Goal: Task Accomplishment & Management: Use online tool/utility

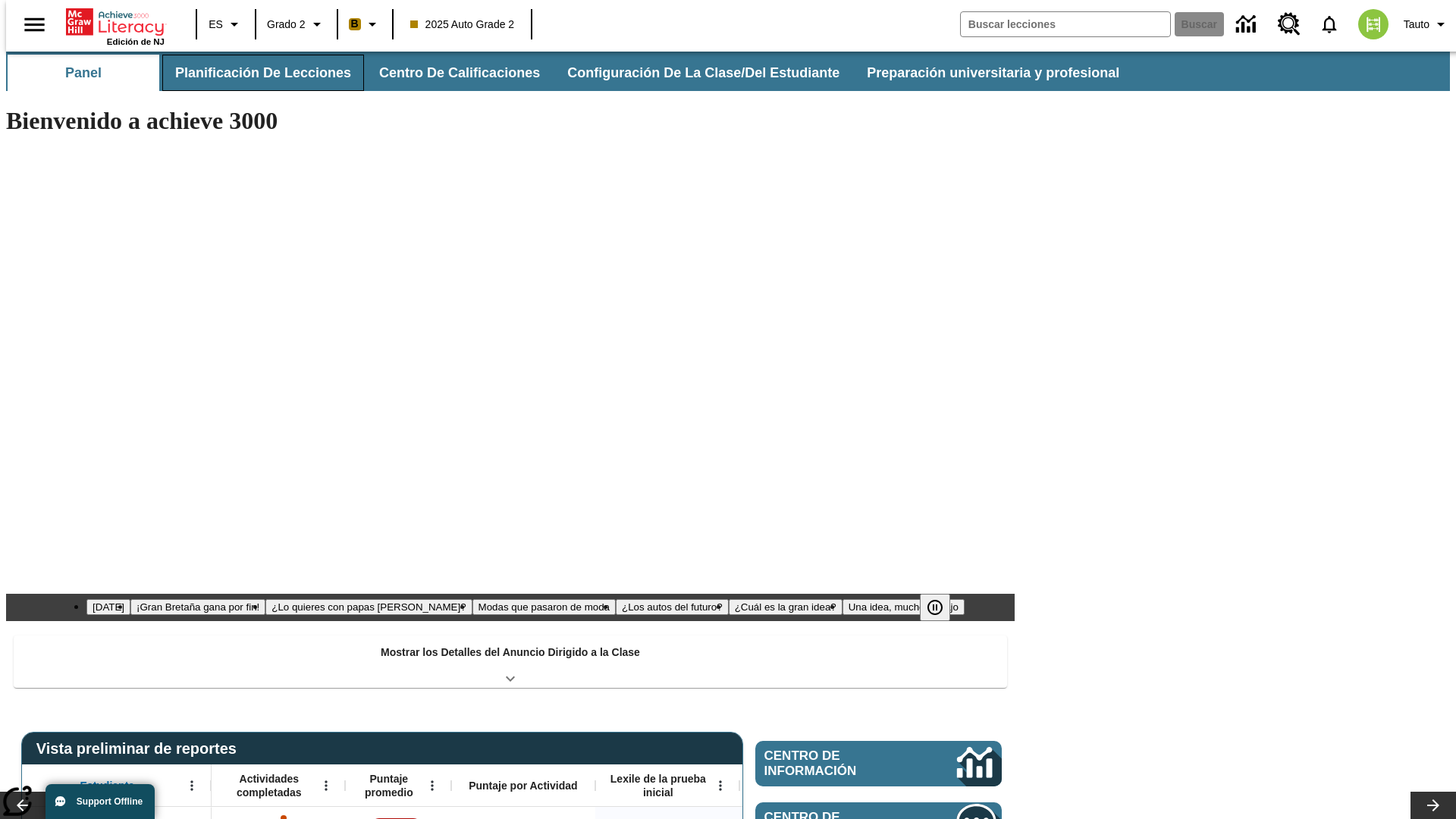
click at [254, 73] on button "Planificación de lecciones" at bounding box center [263, 72] width 202 height 37
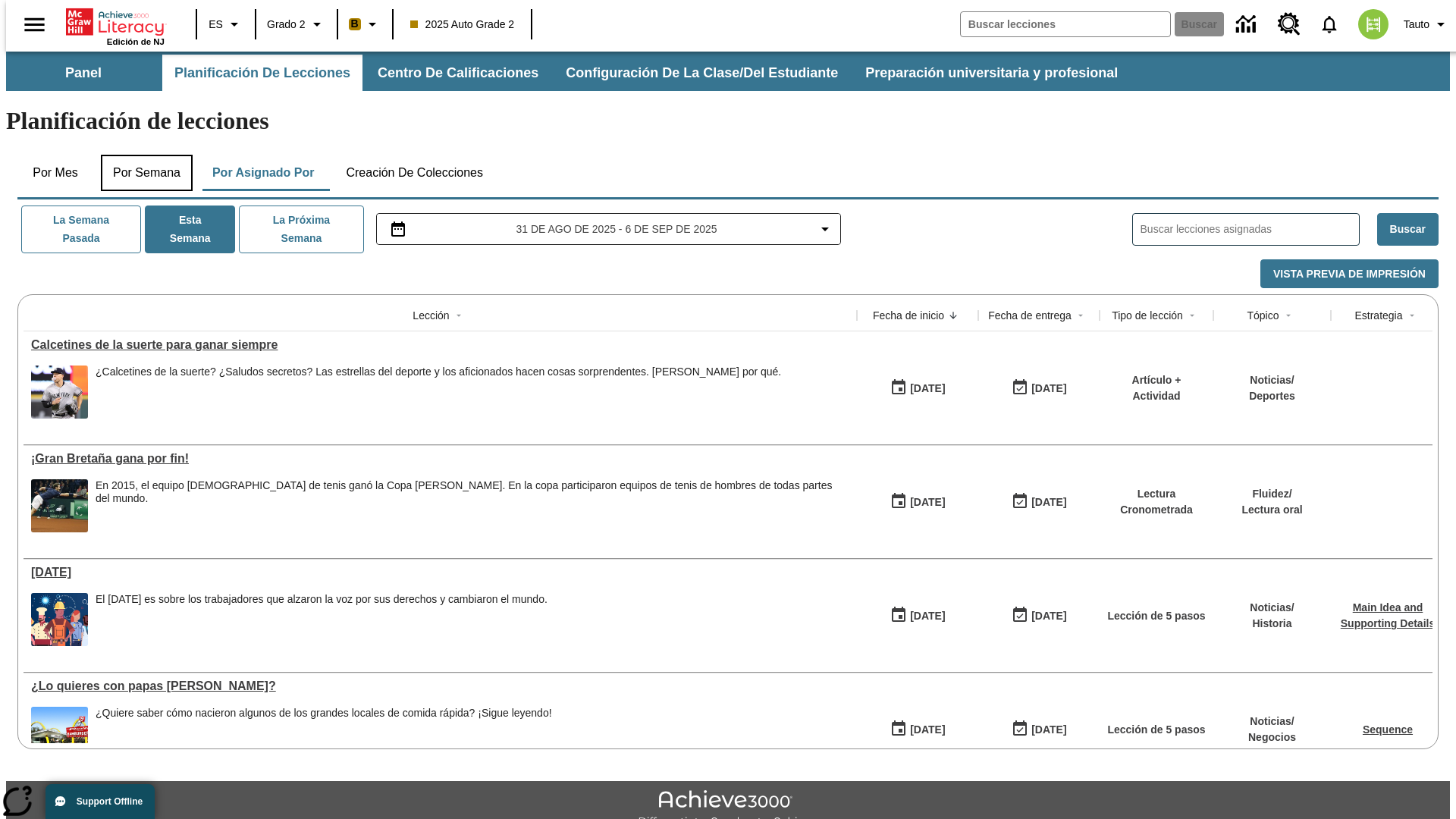
click at [142, 155] on button "Por semana" at bounding box center [147, 172] width 92 height 37
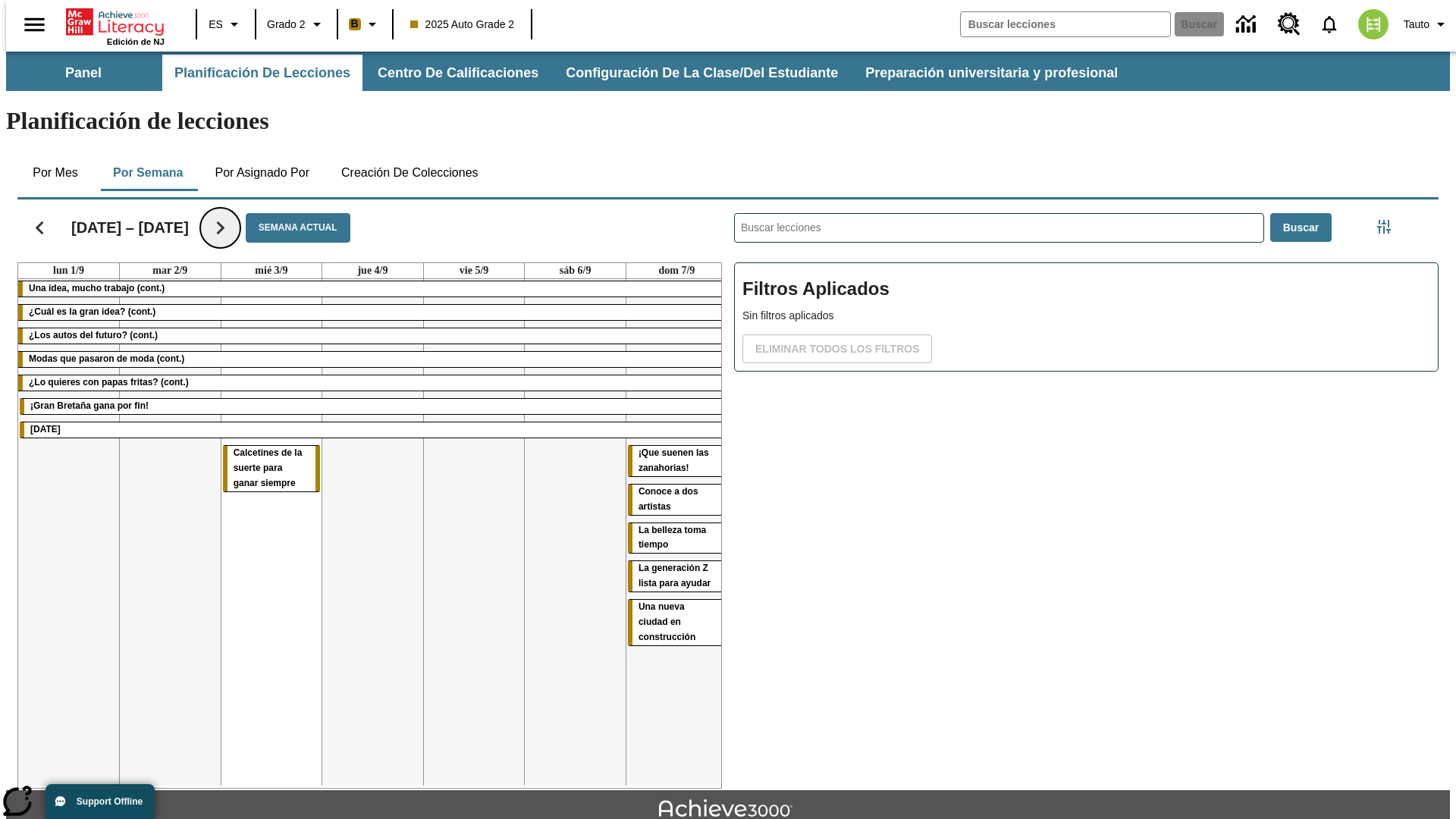
click at [207, 215] on icon "Seguir" at bounding box center [220, 228] width 26 height 26
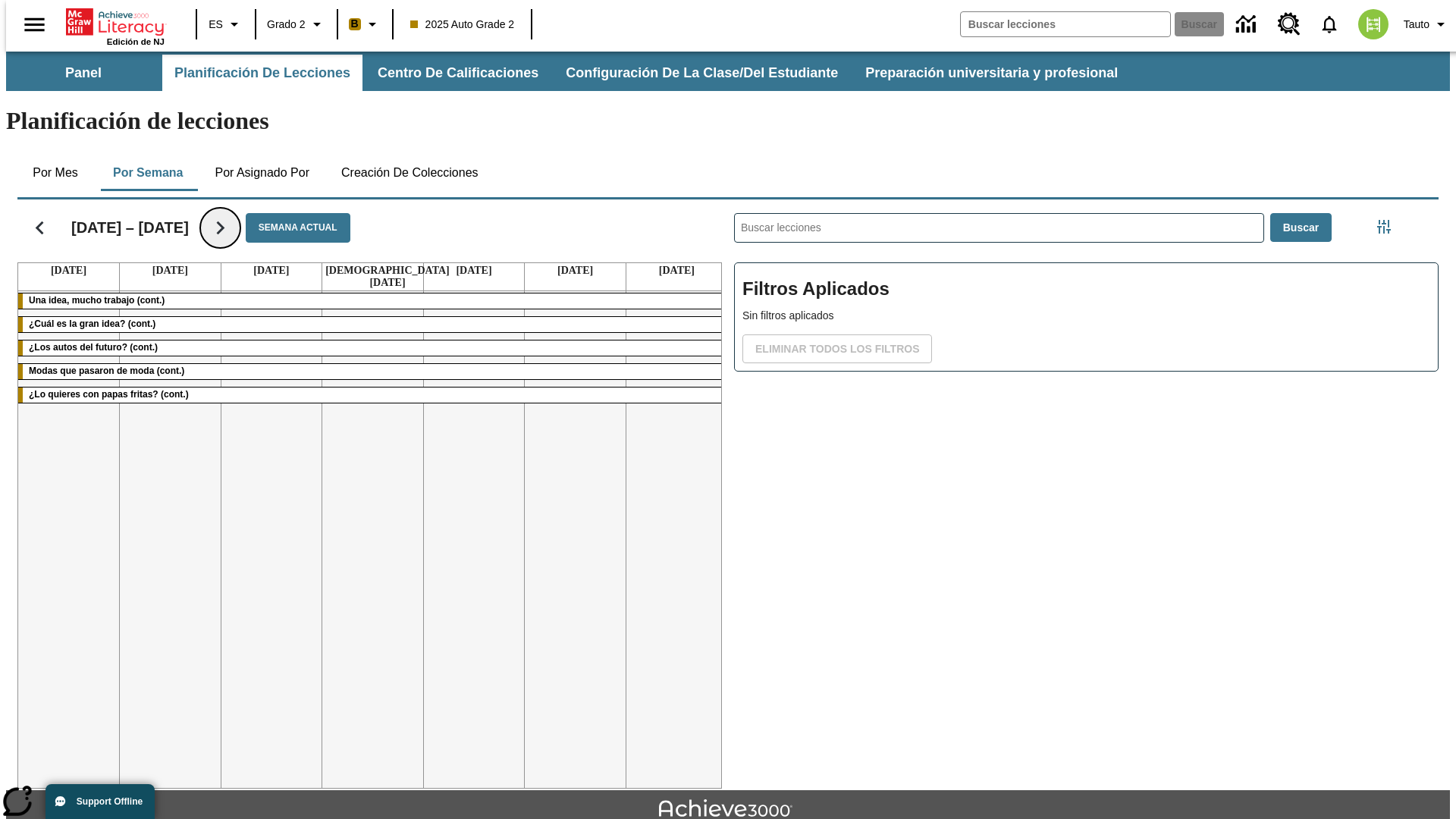
click at [211, 215] on icon "Seguir" at bounding box center [220, 228] width 26 height 26
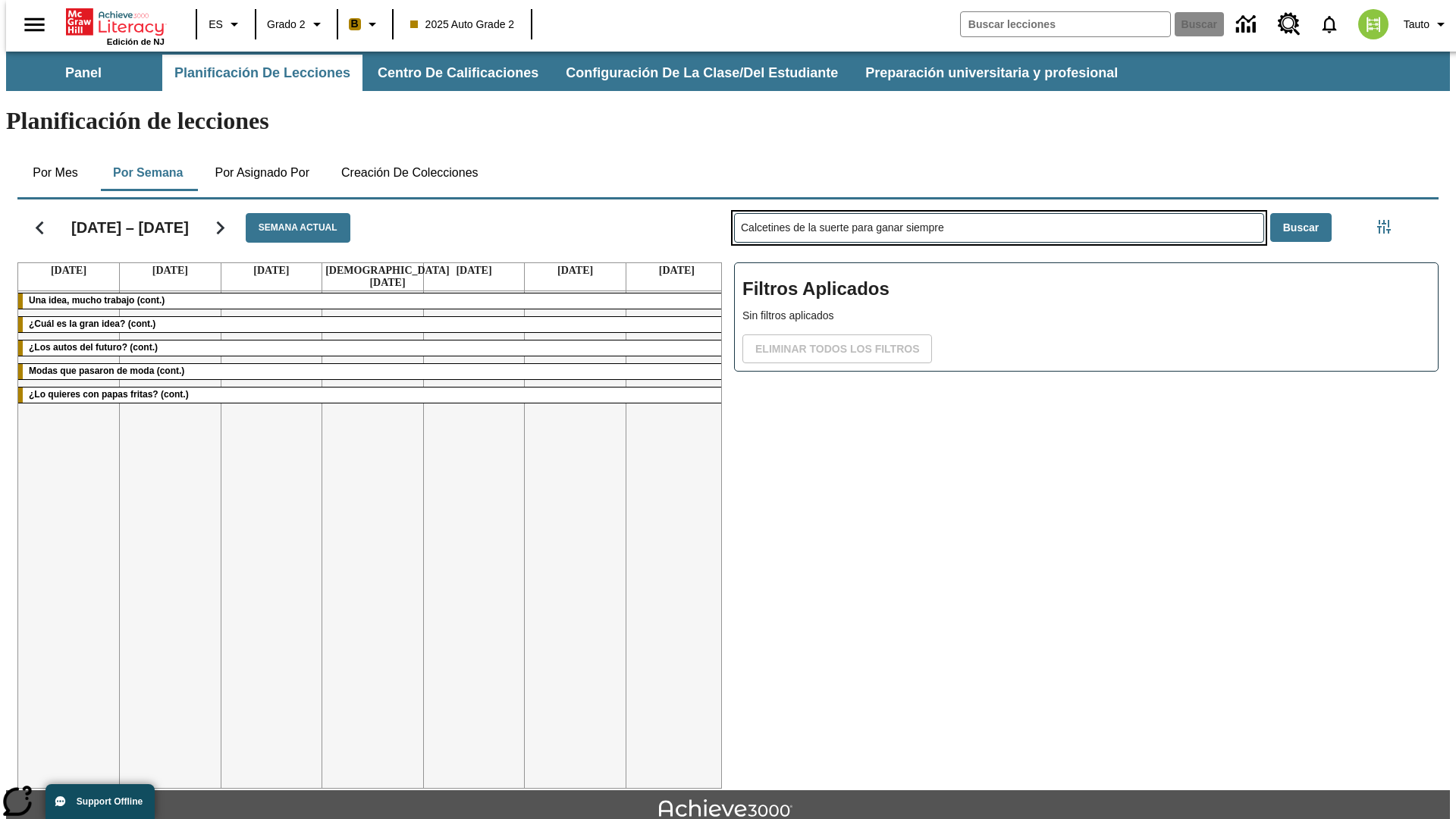
type input "Calcetines de la suerte para ganar siempre"
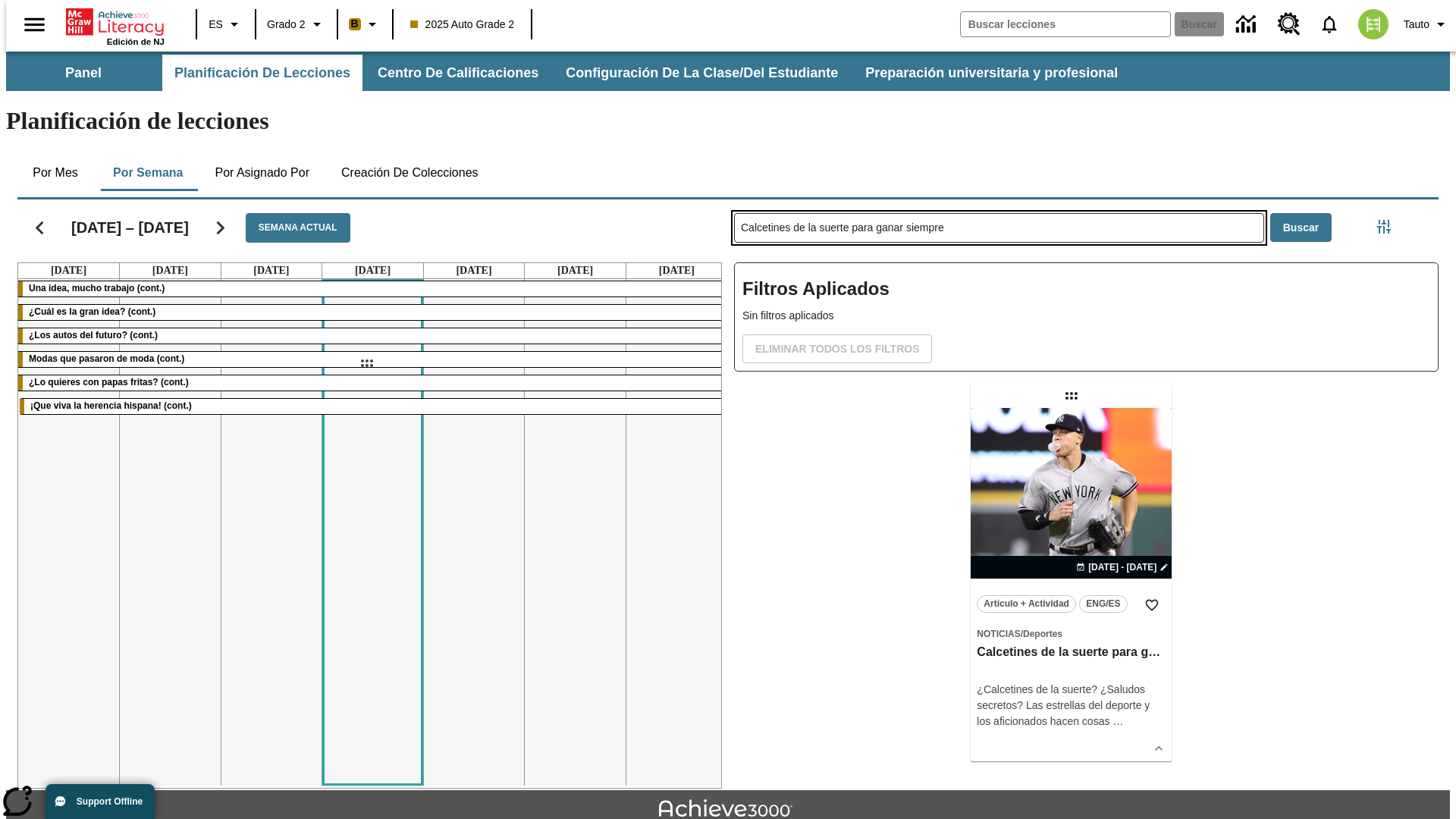
drag, startPoint x: 1073, startPoint y: 336, endPoint x: 366, endPoint y: 364, distance: 707.6
click at [366, 364] on div "[DATE] – [DATE] Semana actual [DATE] [DATE] [DATE] [DATE] [DATE] [DATE] [DATE] …" at bounding box center [722, 491] width 1434 height 596
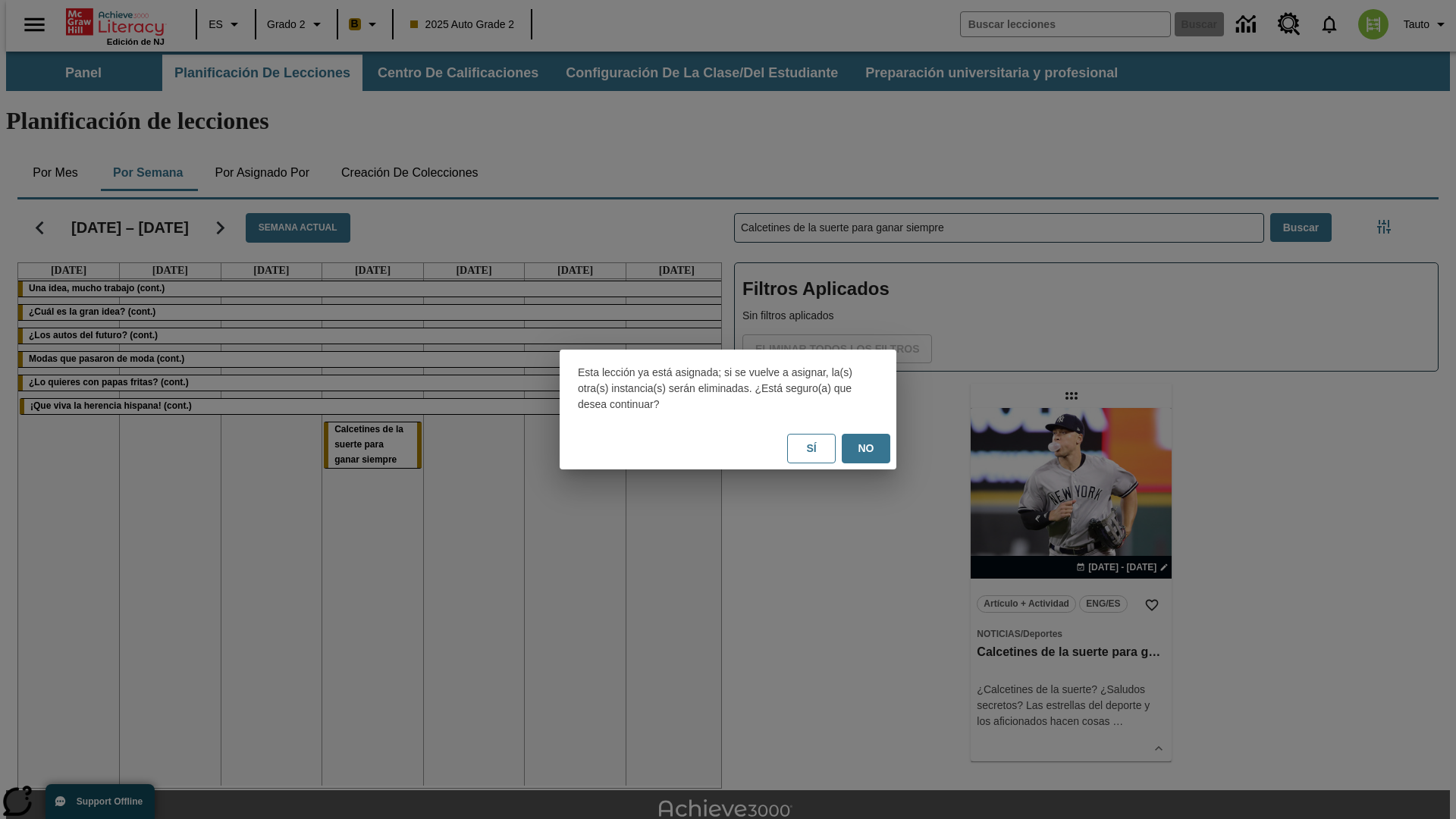
click at [866, 449] on button "No" at bounding box center [866, 449] width 48 height 30
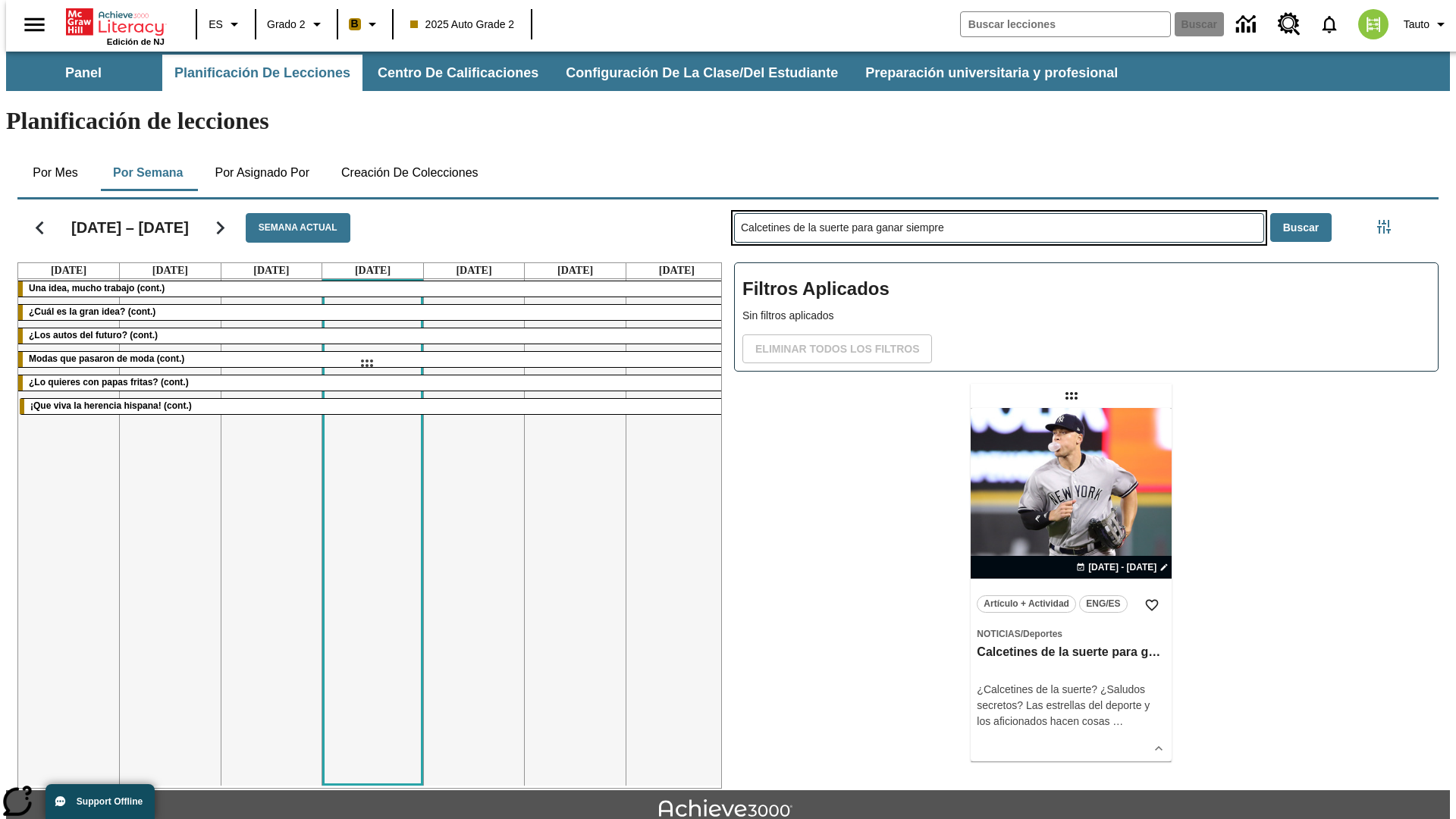
drag, startPoint x: 1073, startPoint y: 336, endPoint x: 366, endPoint y: 364, distance: 707.6
click at [366, 364] on div "[DATE] – [DATE] Semana actual [DATE] [DATE] [DATE] [DATE] [DATE] [DATE] [DATE] …" at bounding box center [722, 491] width 1434 height 596
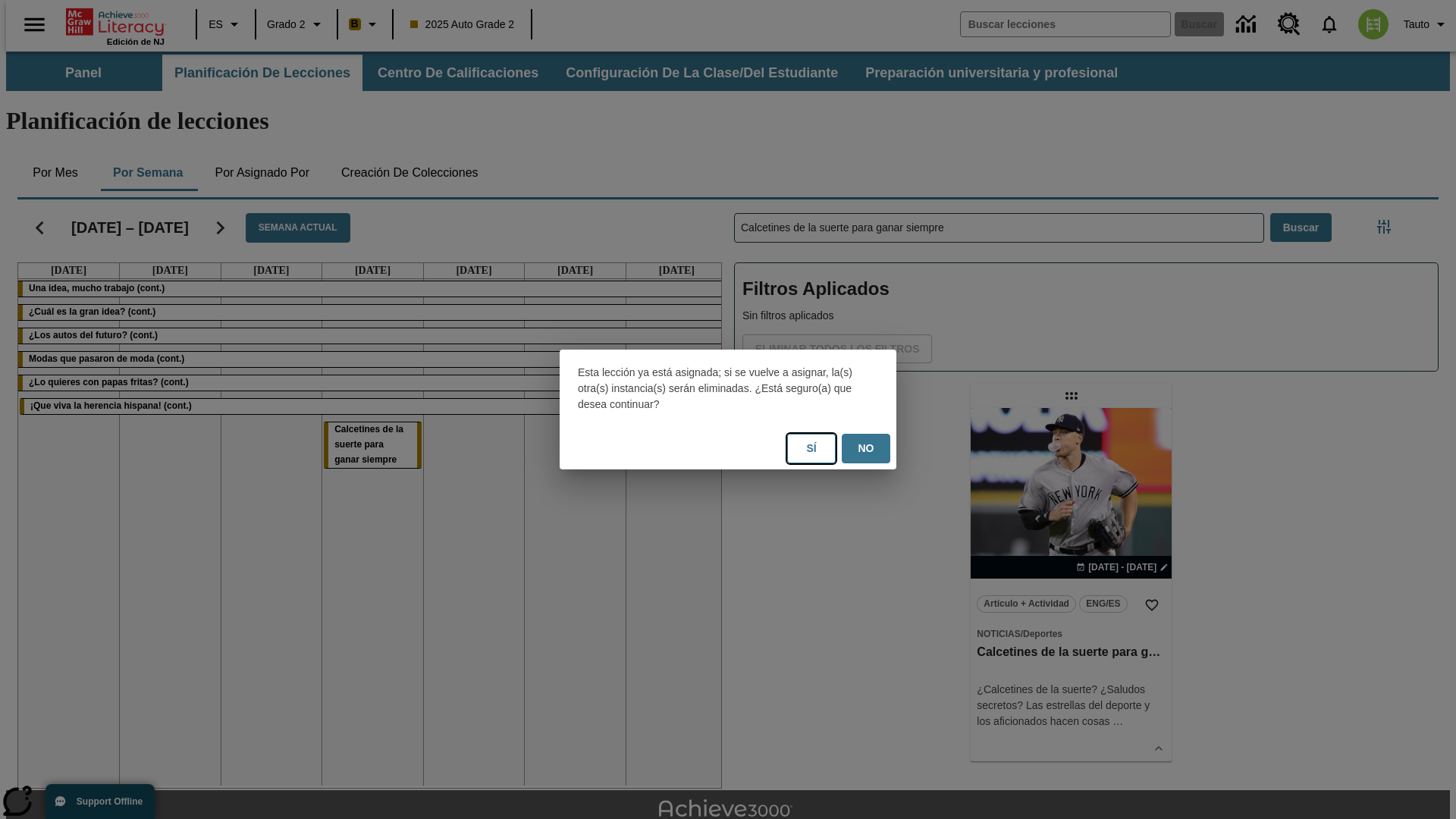
click at [811, 449] on button "Sí" at bounding box center [811, 449] width 48 height 30
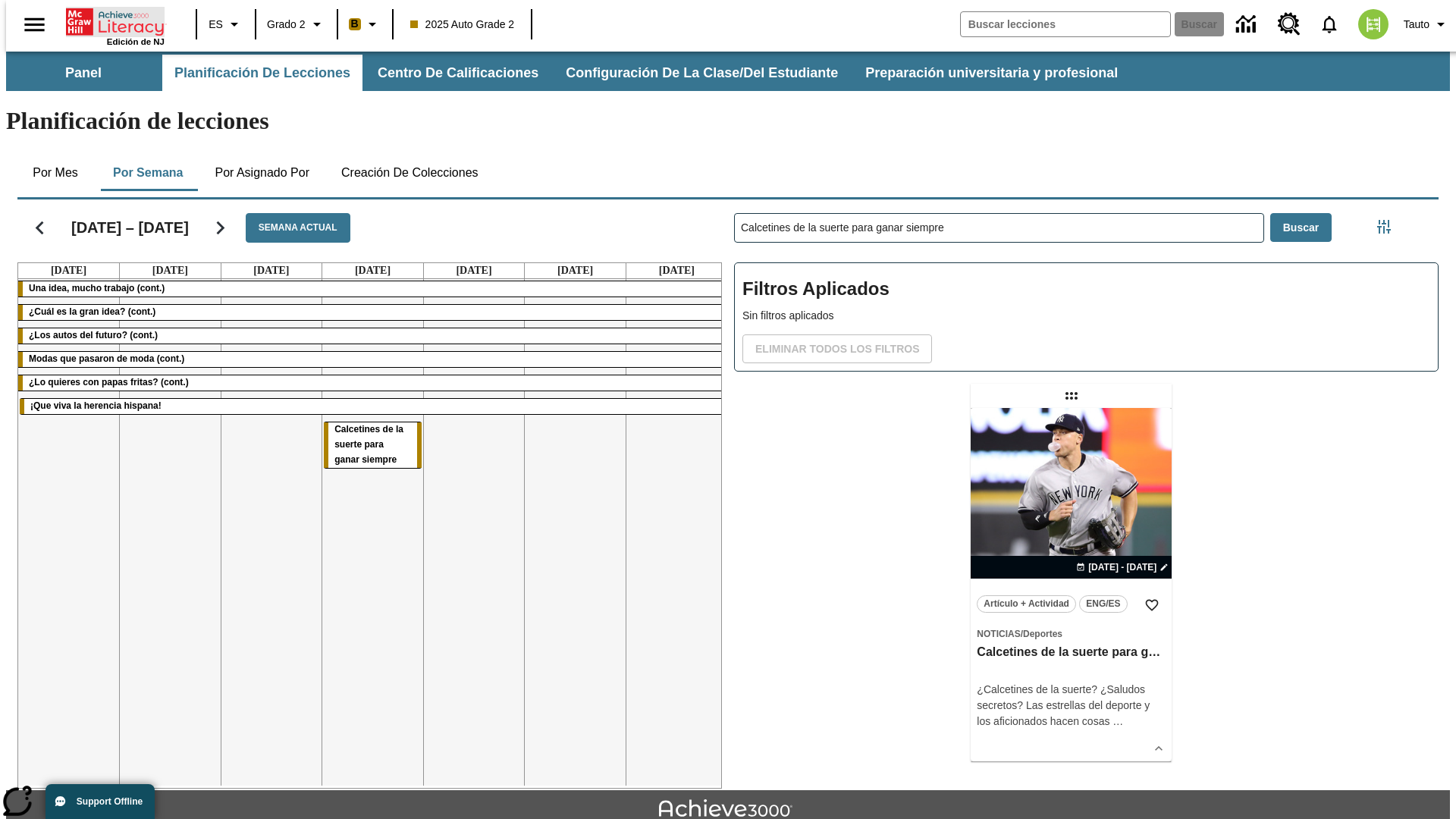
click at [110, 20] on icon "Portada" at bounding box center [116, 22] width 101 height 31
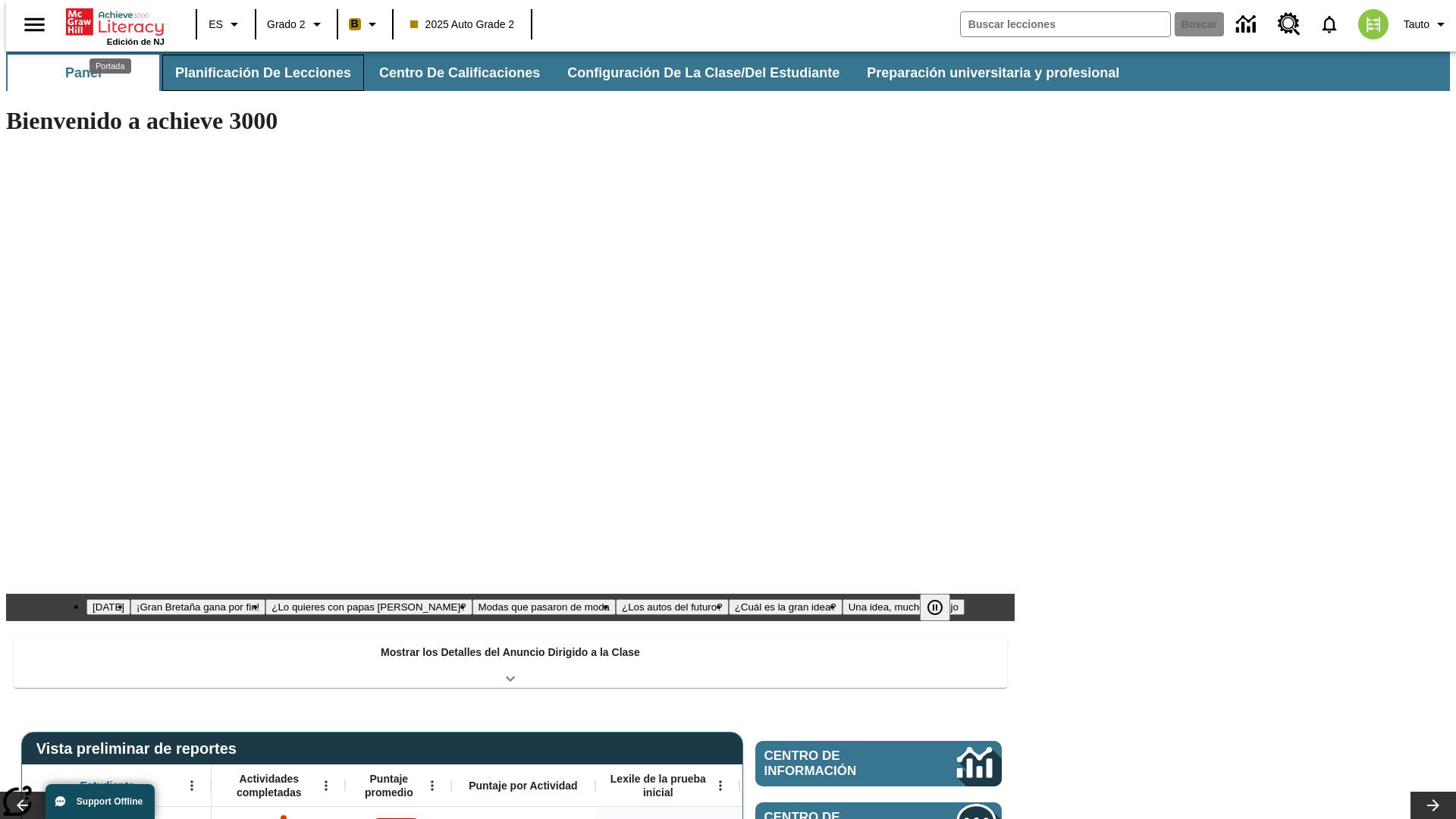
click at [254, 73] on button "Planificación de lecciones" at bounding box center [263, 72] width 202 height 37
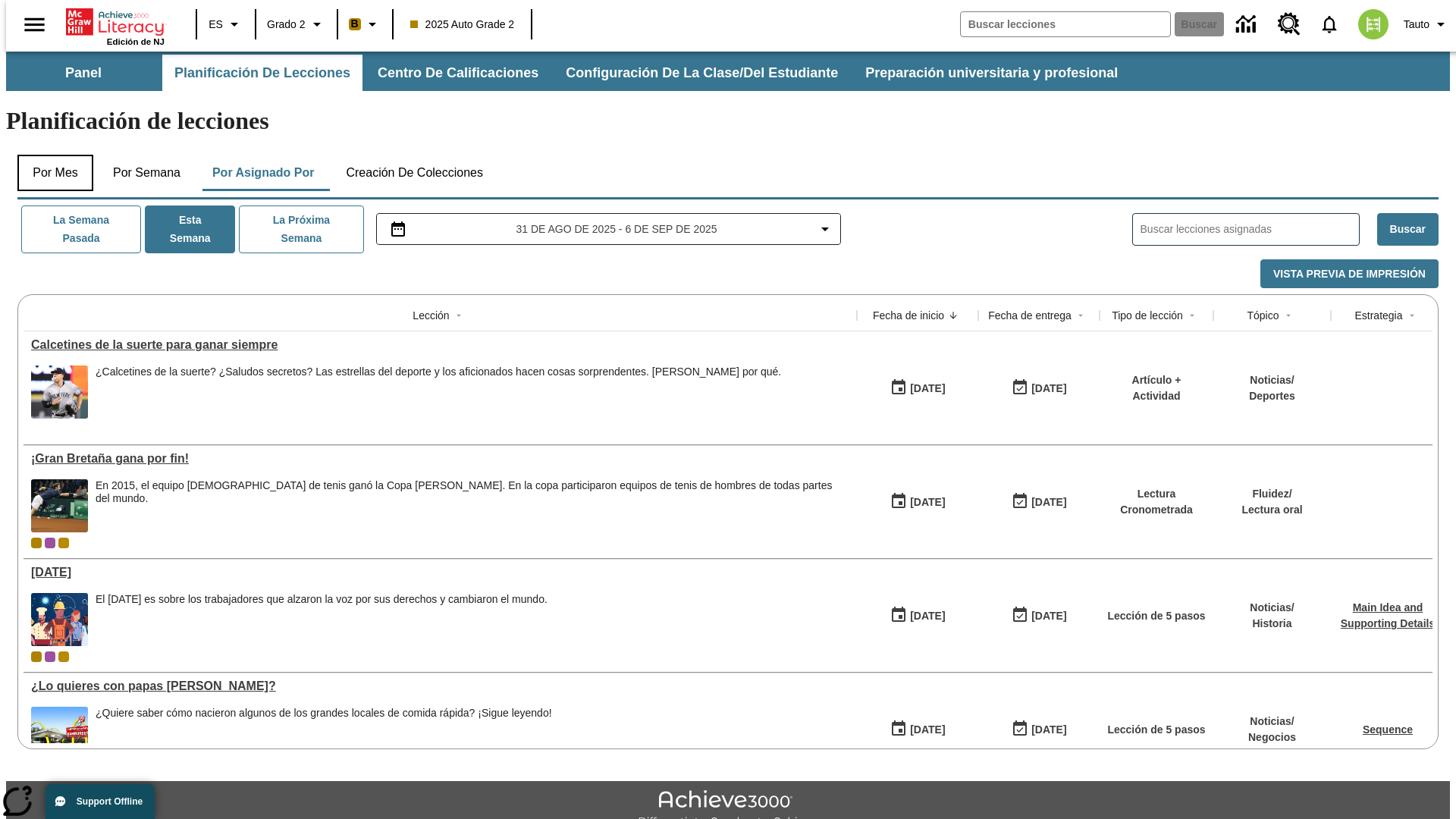
click at [49, 155] on button "Por mes" at bounding box center [55, 172] width 76 height 37
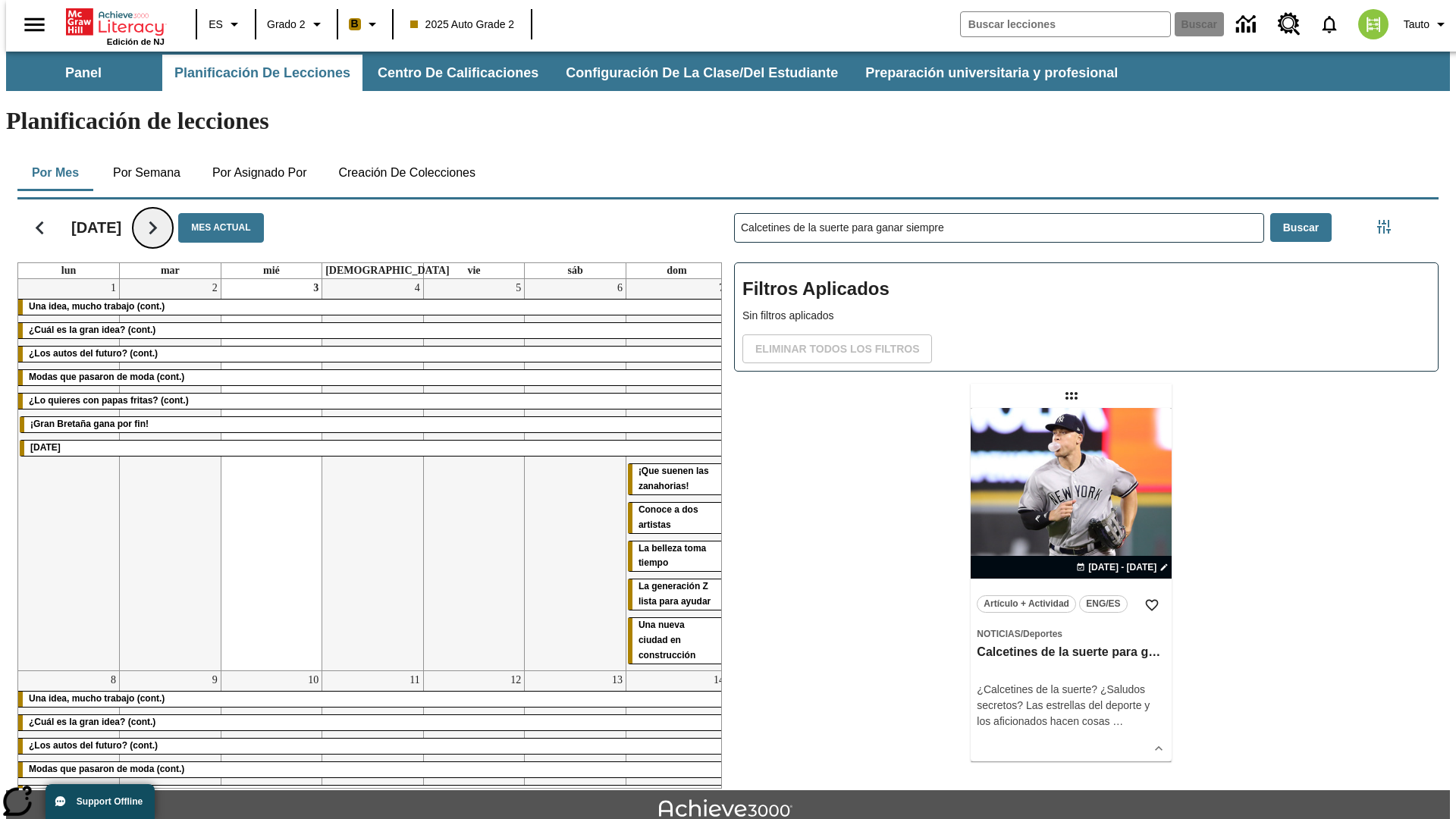
click at [166, 215] on icon "Seguir" at bounding box center [152, 228] width 26 height 26
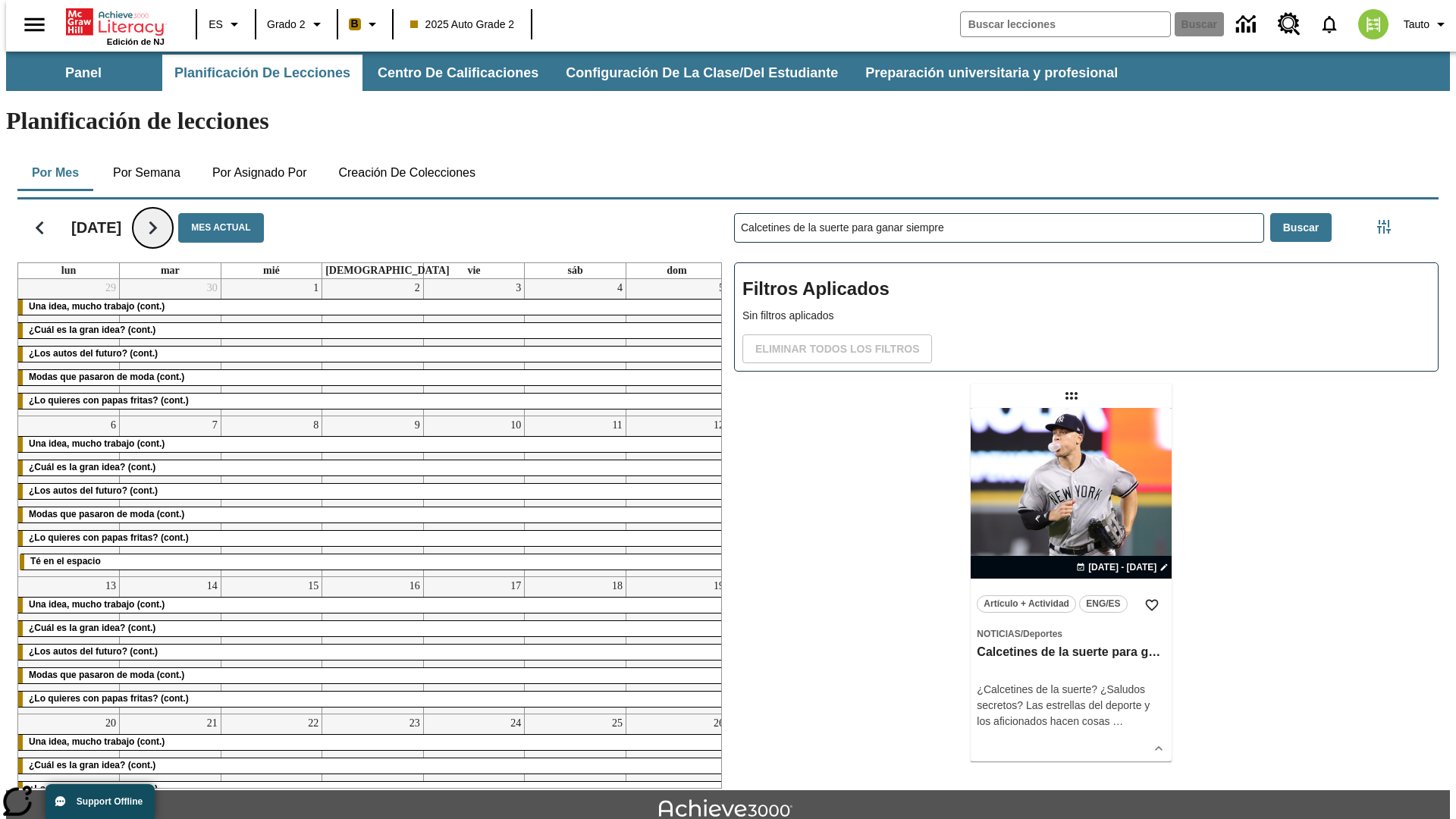
click at [166, 215] on icon "Seguir" at bounding box center [152, 228] width 26 height 26
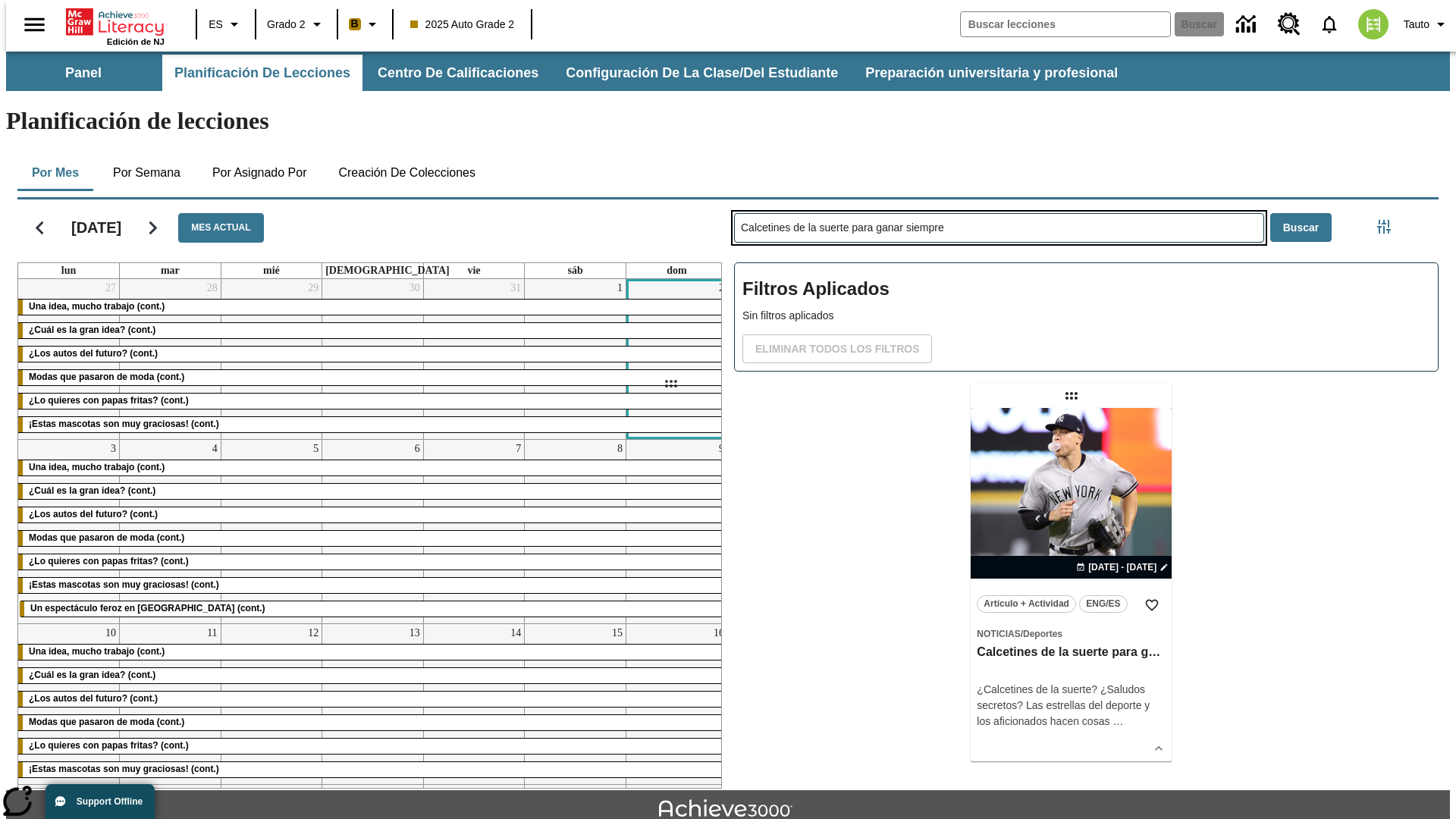
drag, startPoint x: 1073, startPoint y: 336, endPoint x: 670, endPoint y: 384, distance: 405.8
click at [670, 384] on div "[DATE] Mes actual lun mar mié jue vie sáb dom 27 Una idea, mucho trabajo (cont.…" at bounding box center [722, 491] width 1434 height 596
